Goal: Navigation & Orientation: Find specific page/section

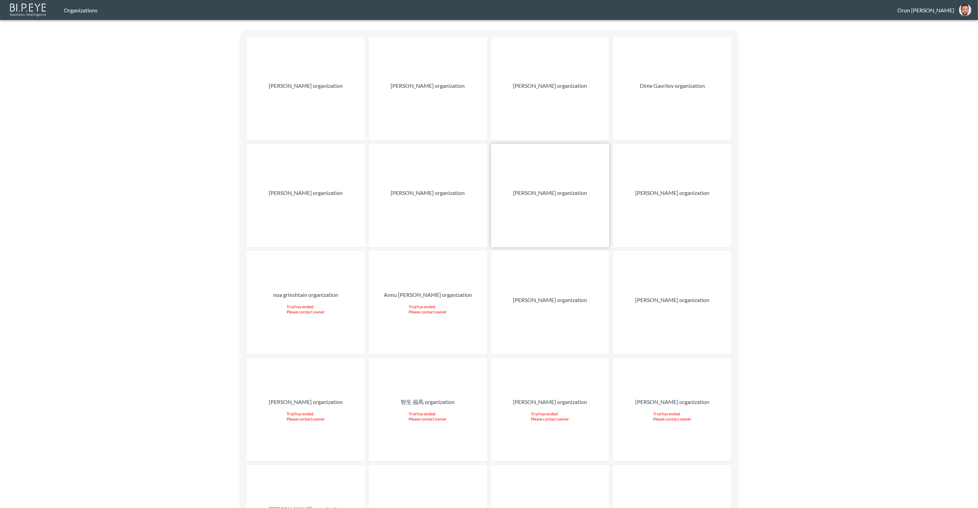
click at [510, 177] on div "[PERSON_NAME] organization" at bounding box center [550, 196] width 119 height 104
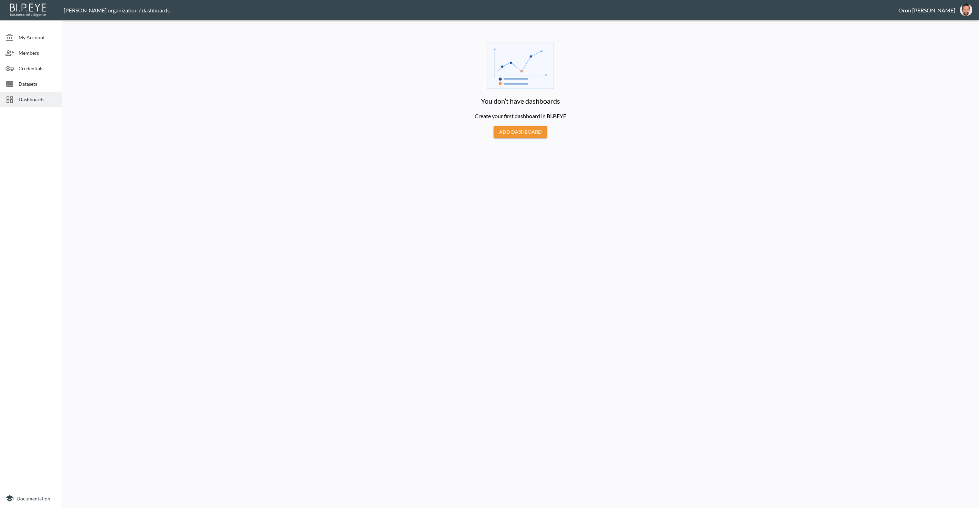
click at [24, 71] on span "Credentials" at bounding box center [38, 68] width 38 height 7
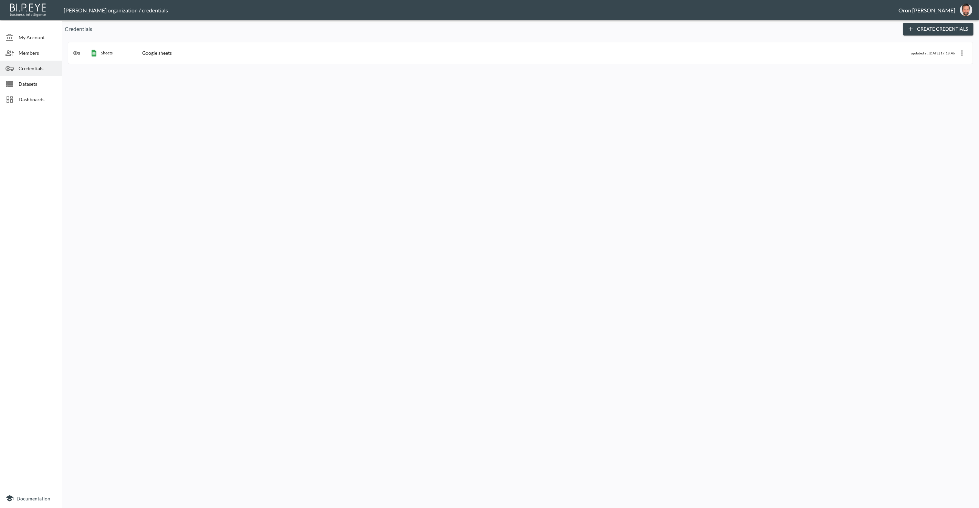
click at [28, 57] on div "Members" at bounding box center [31, 52] width 62 height 15
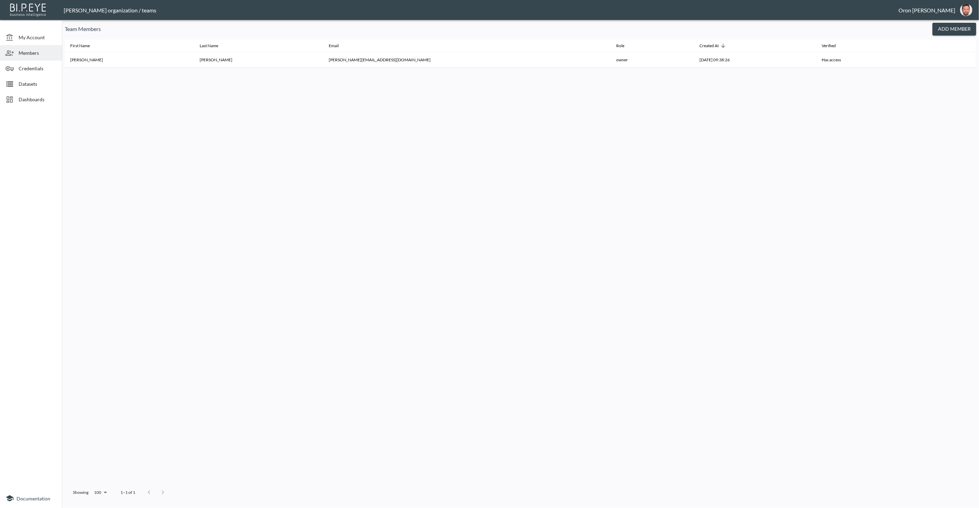
click at [29, 67] on span "Credentials" at bounding box center [38, 68] width 38 height 7
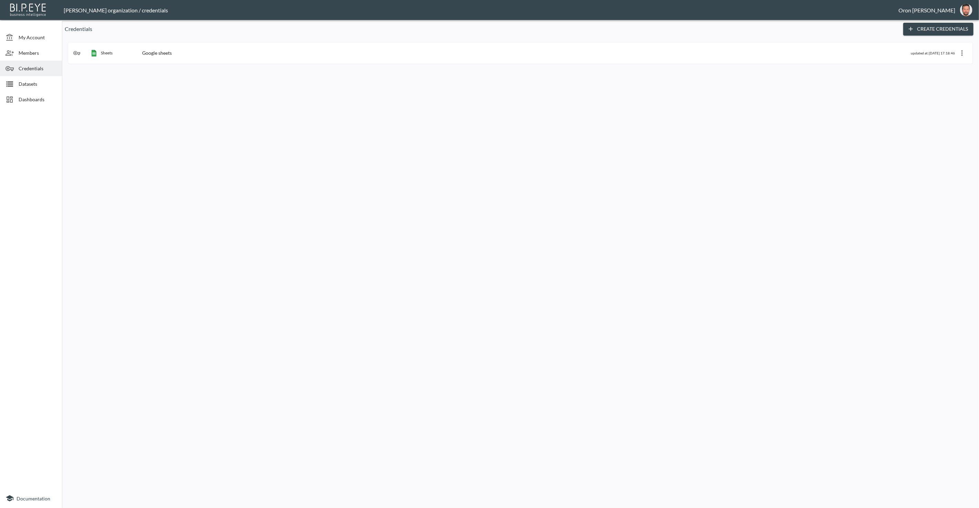
click at [29, 84] on span "Datasets" at bounding box center [38, 83] width 38 height 7
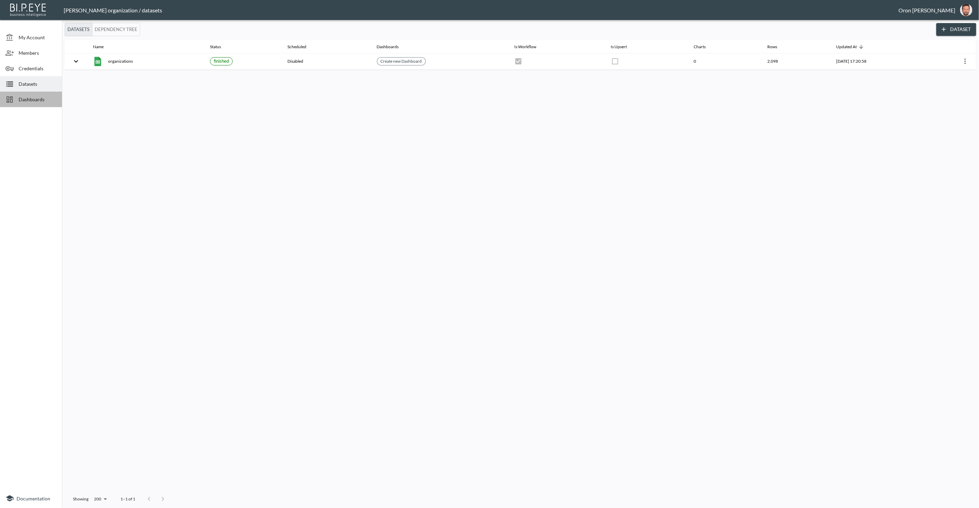
click at [30, 106] on div "Dashboards" at bounding box center [31, 99] width 62 height 15
